Goal: Task Accomplishment & Management: Use online tool/utility

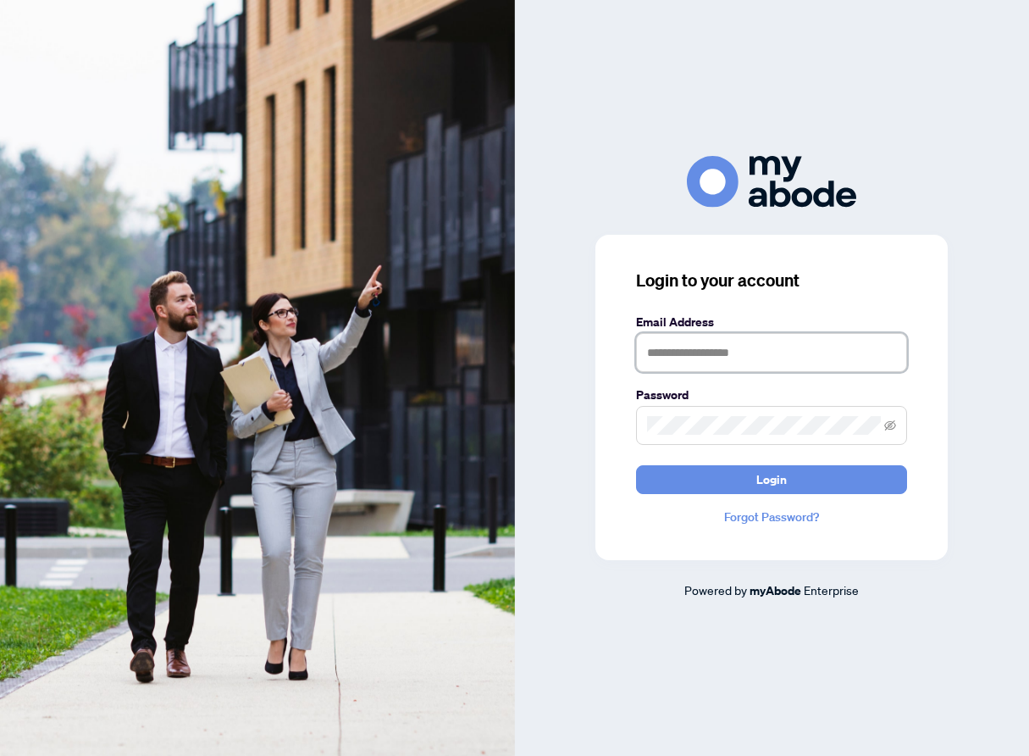
type input "**********"
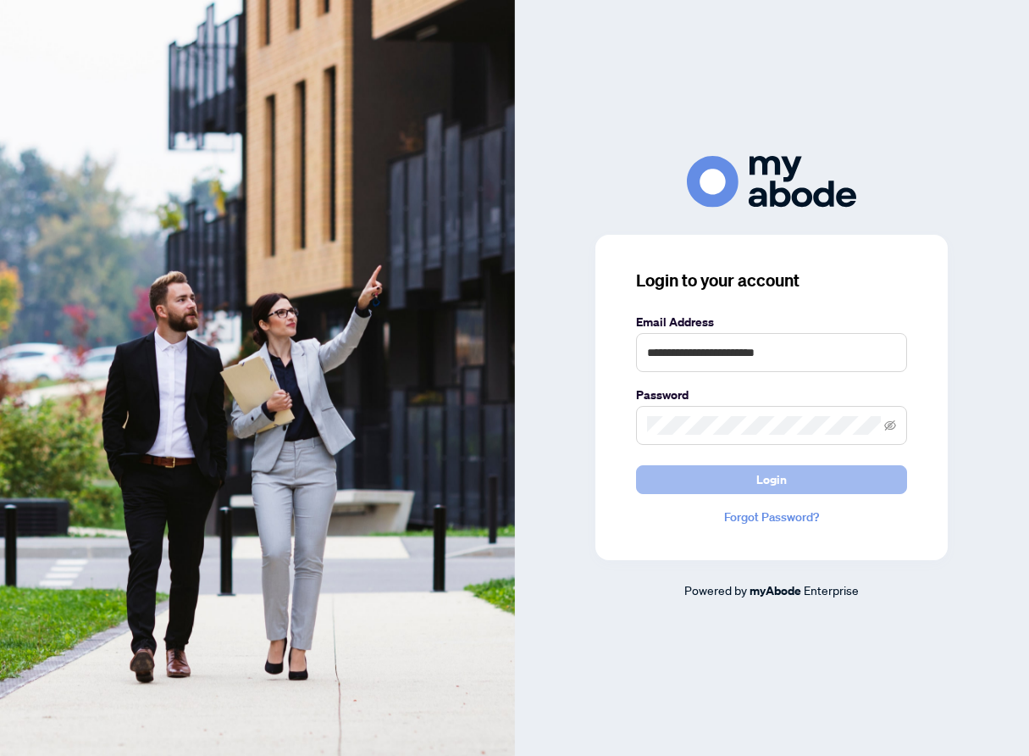
click at [790, 487] on button "Login" at bounding box center [771, 479] width 271 height 29
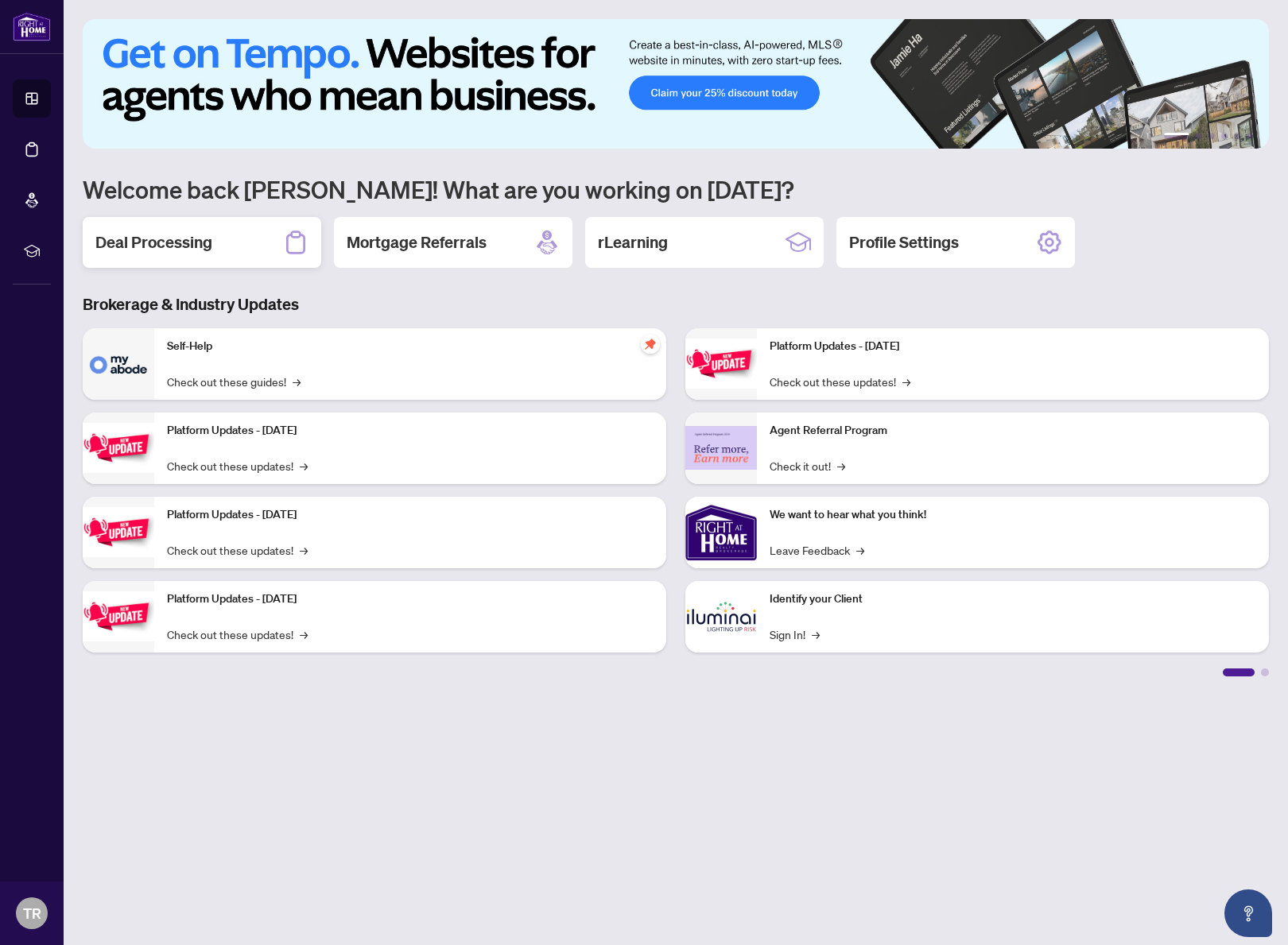
click at [144, 242] on h2 "Deal Processing" at bounding box center [154, 243] width 117 height 23
